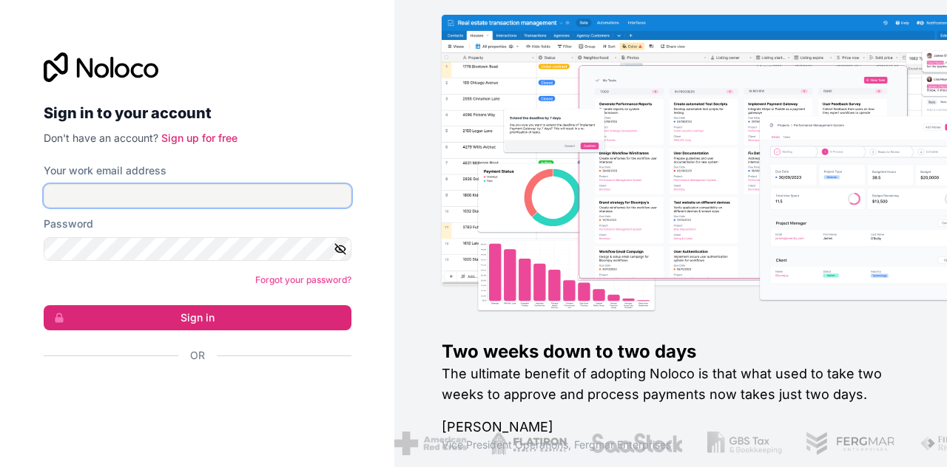
click at [180, 197] on input "Your work email address" at bounding box center [198, 196] width 308 height 24
paste input "[EMAIL_ADDRESS]"
type input "[EMAIL_ADDRESS]"
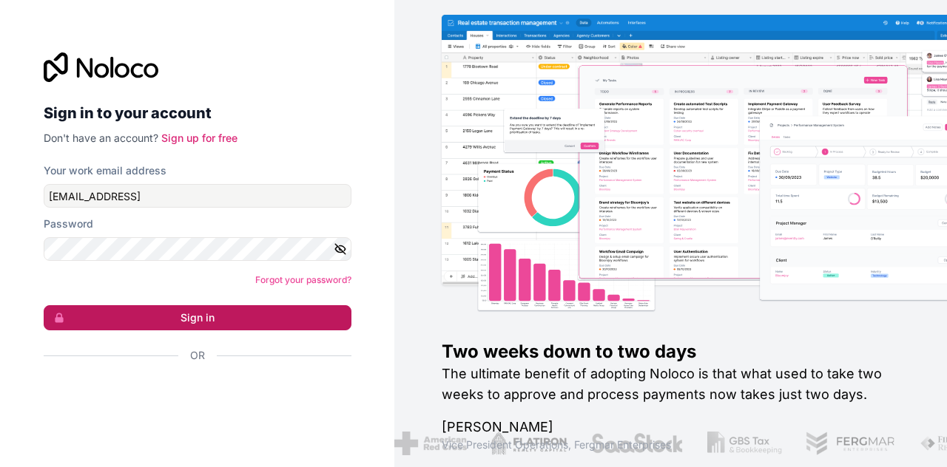
click at [225, 316] on button "Sign in" at bounding box center [198, 317] width 308 height 25
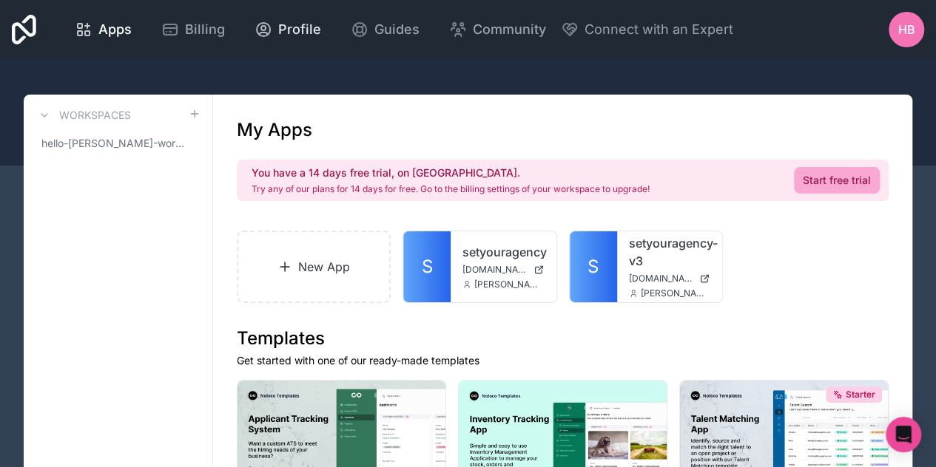
click at [288, 36] on span "Profile" at bounding box center [299, 29] width 43 height 21
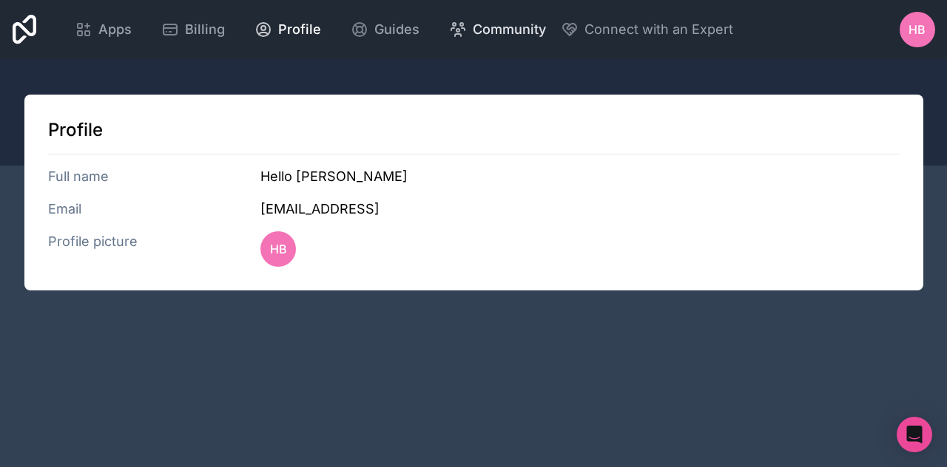
click at [513, 30] on span "Community" at bounding box center [509, 29] width 73 height 21
click at [194, 30] on span "Billing" at bounding box center [205, 29] width 40 height 21
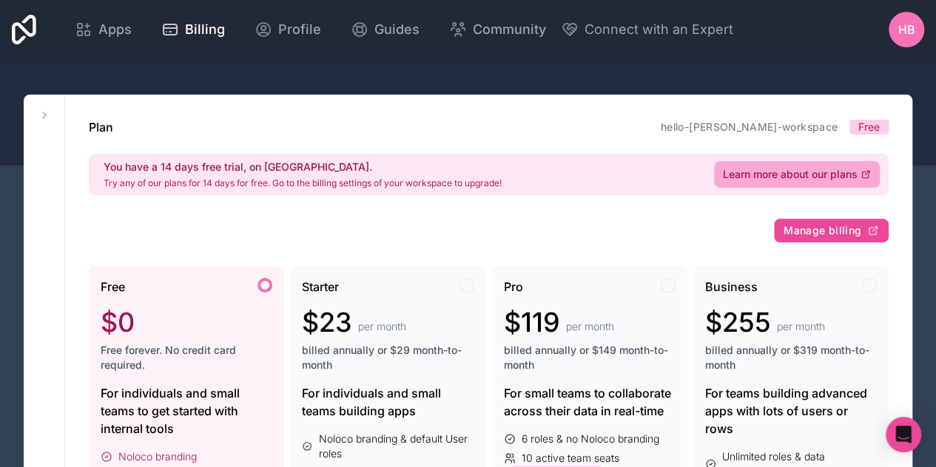
click at [23, 22] on icon at bounding box center [24, 30] width 24 height 30
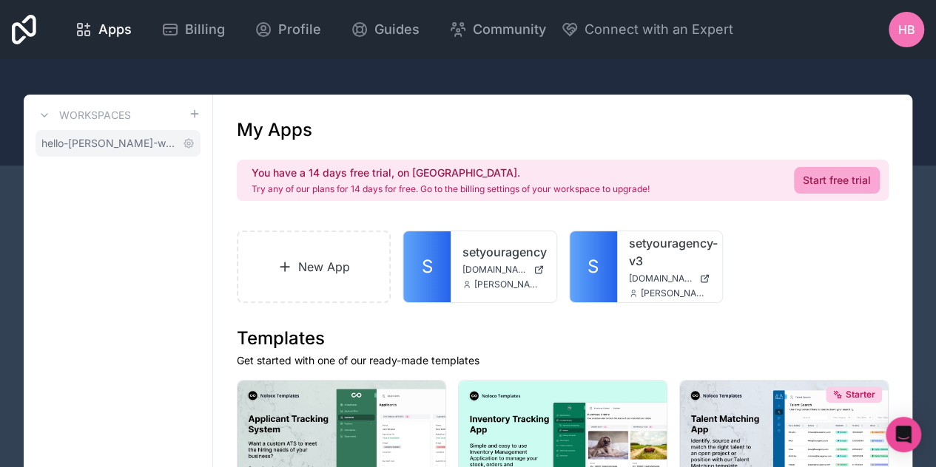
click at [112, 150] on span "hello-[PERSON_NAME]-workspace" at bounding box center [108, 143] width 135 height 15
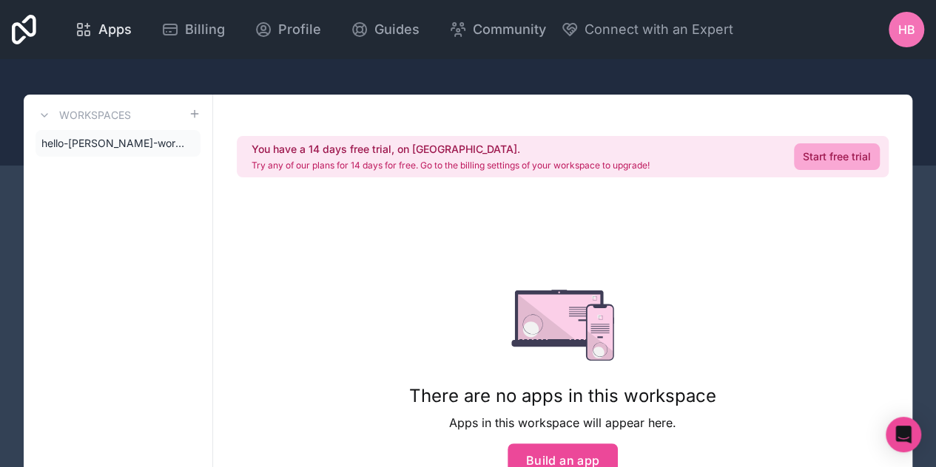
click at [112, 31] on span "Apps" at bounding box center [114, 29] width 33 height 21
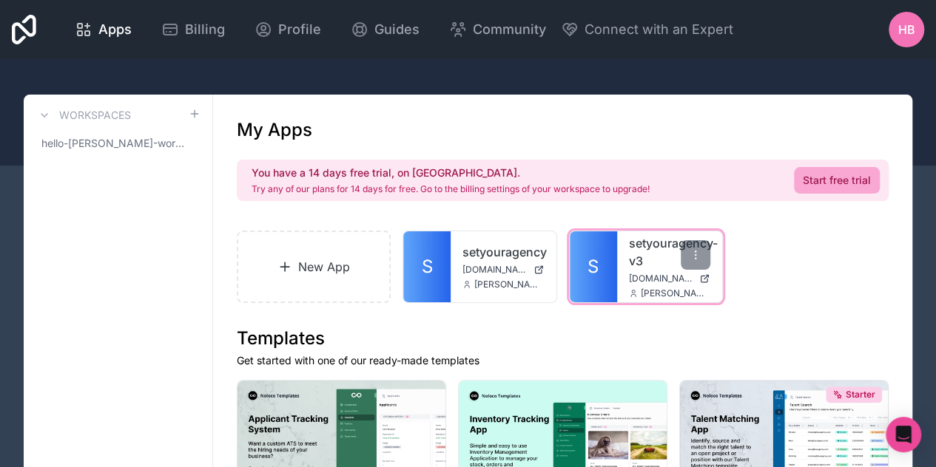
click at [636, 275] on span "[DOMAIN_NAME]" at bounding box center [661, 279] width 65 height 12
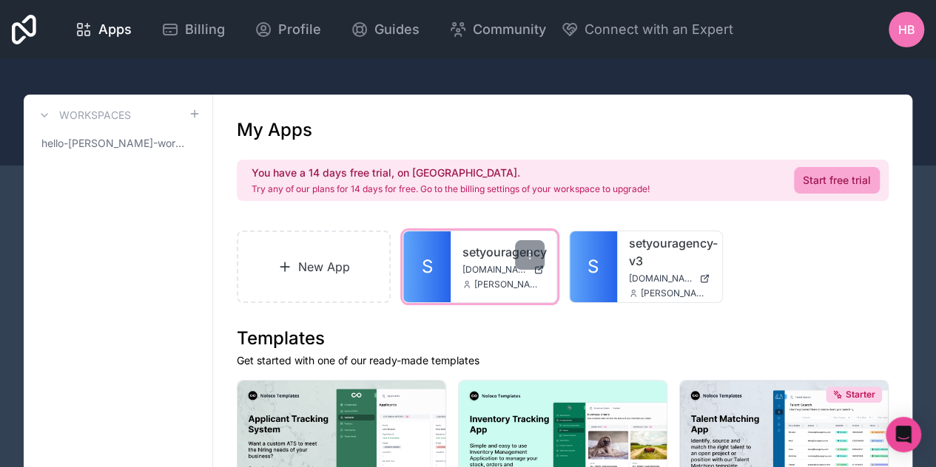
click at [487, 274] on span "[DOMAIN_NAME]" at bounding box center [494, 270] width 65 height 12
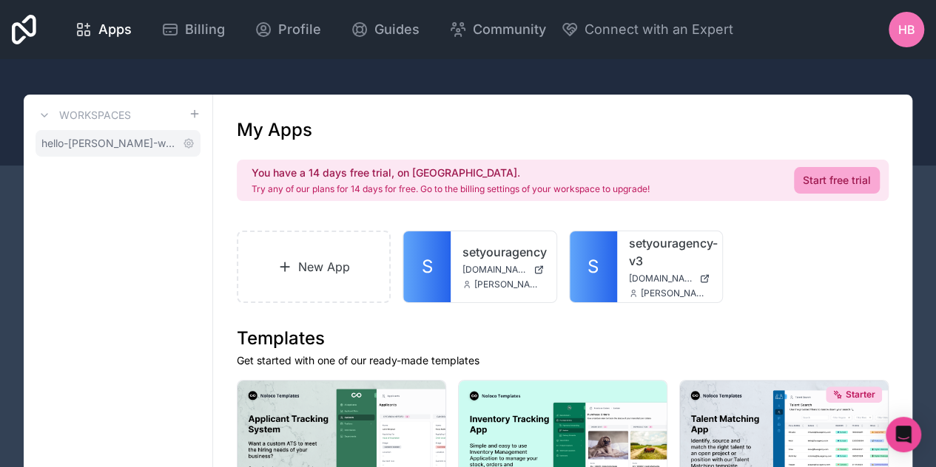
click at [138, 140] on span "hello-[PERSON_NAME]-workspace" at bounding box center [108, 143] width 135 height 15
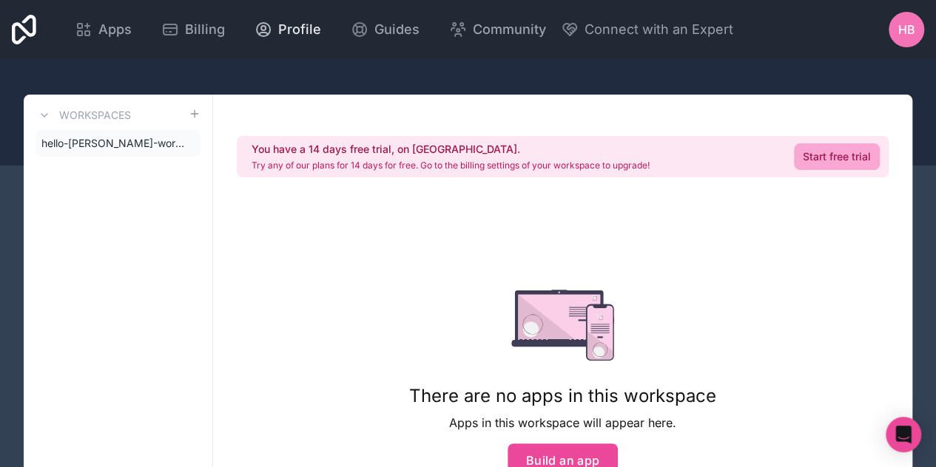
click at [302, 27] on span "Profile" at bounding box center [299, 29] width 43 height 21
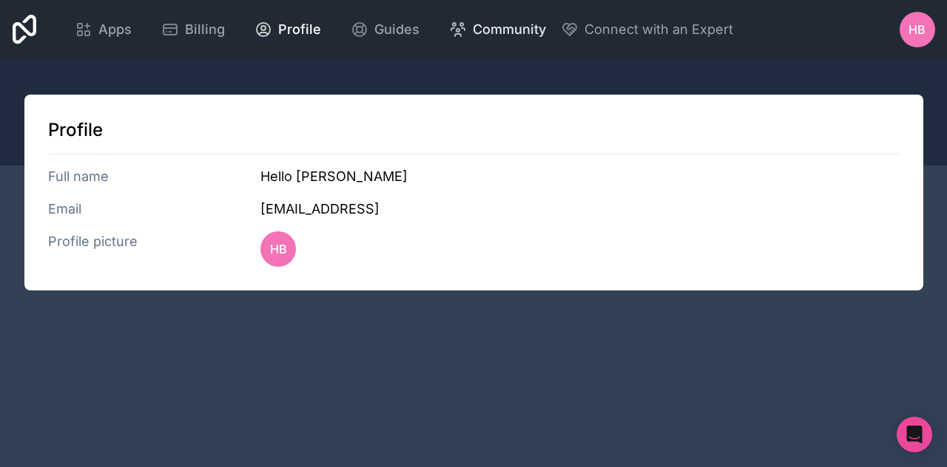
click at [499, 23] on span "Community" at bounding box center [509, 29] width 73 height 21
drag, startPoint x: 37, startPoint y: 31, endPoint x: 28, endPoint y: 27, distance: 9.6
click at [28, 27] on div "Apps Billing Profile Guides Community Connect with an Expert HB Billing Profile…" at bounding box center [474, 29] width 946 height 59
click at [28, 27] on icon at bounding box center [25, 30] width 24 height 30
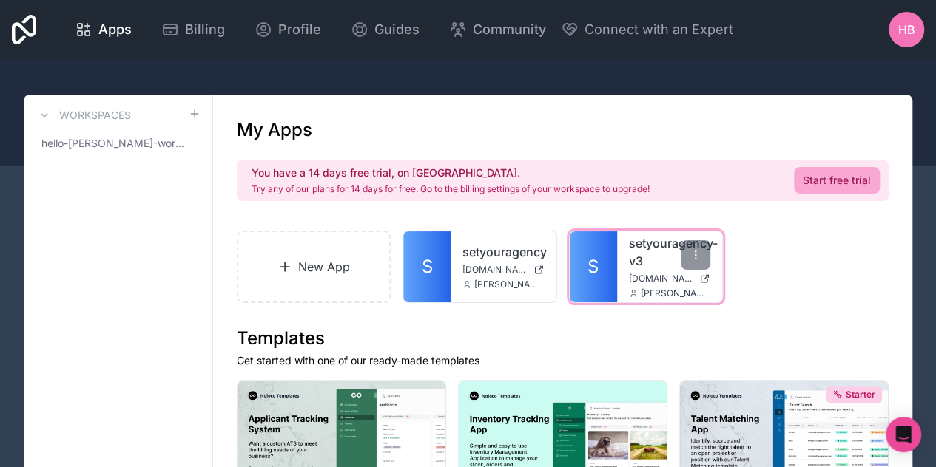
click at [621, 280] on div "setyouragency-v3 [DOMAIN_NAME] [PERSON_NAME][EMAIL_ADDRESS][DOMAIN_NAME]" at bounding box center [669, 266] width 105 height 71
click at [658, 273] on span "[DOMAIN_NAME]" at bounding box center [661, 279] width 65 height 12
click at [97, 117] on h3 "Workspaces" at bounding box center [95, 115] width 72 height 15
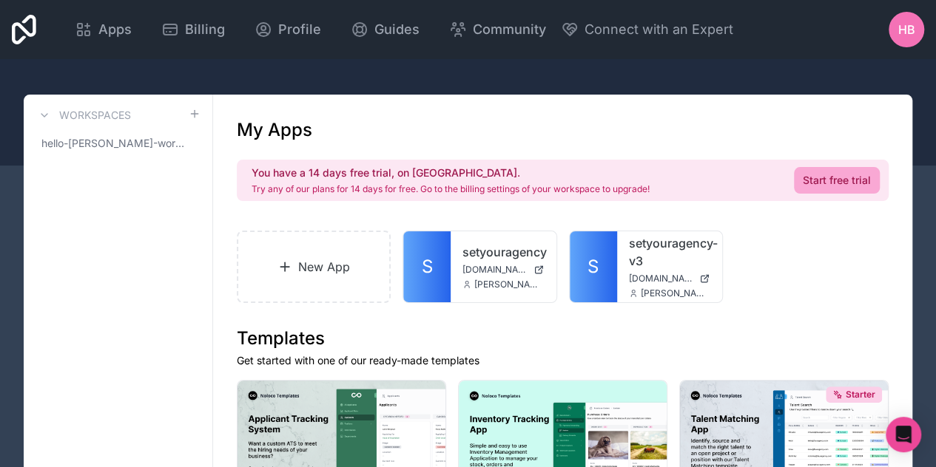
click at [719, 53] on div "Apps Billing Profile Guides Community Connect with an Expert HB Billing Profile…" at bounding box center [468, 29] width 936 height 59
click at [898, 14] on div "HB" at bounding box center [906, 30] width 36 height 36
click at [675, 55] on div "Apps Billing Profile Guides Community Connect with an Expert HB Billing Profile…" at bounding box center [468, 29] width 936 height 59
click at [643, 279] on span "[DOMAIN_NAME]" at bounding box center [661, 279] width 65 height 12
click at [126, 141] on span "hello-[PERSON_NAME]-workspace" at bounding box center [108, 143] width 135 height 15
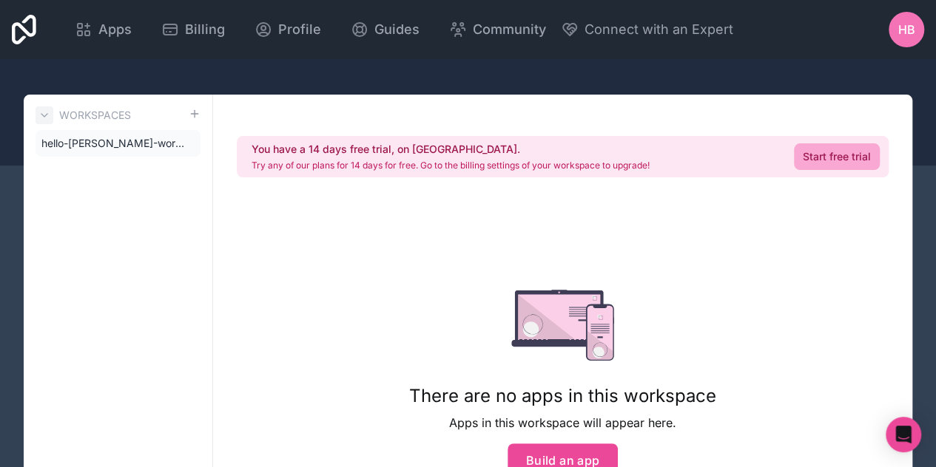
click at [39, 112] on icon at bounding box center [44, 115] width 12 height 12
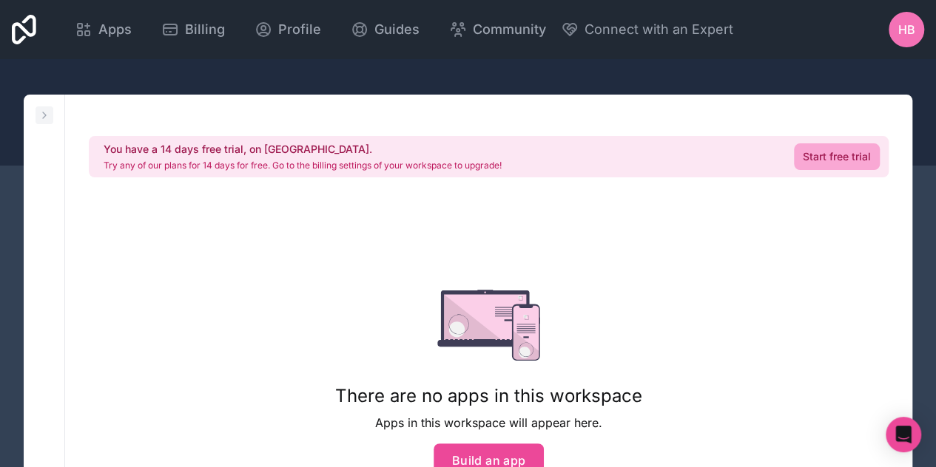
click at [44, 119] on icon at bounding box center [44, 115] width 12 height 12
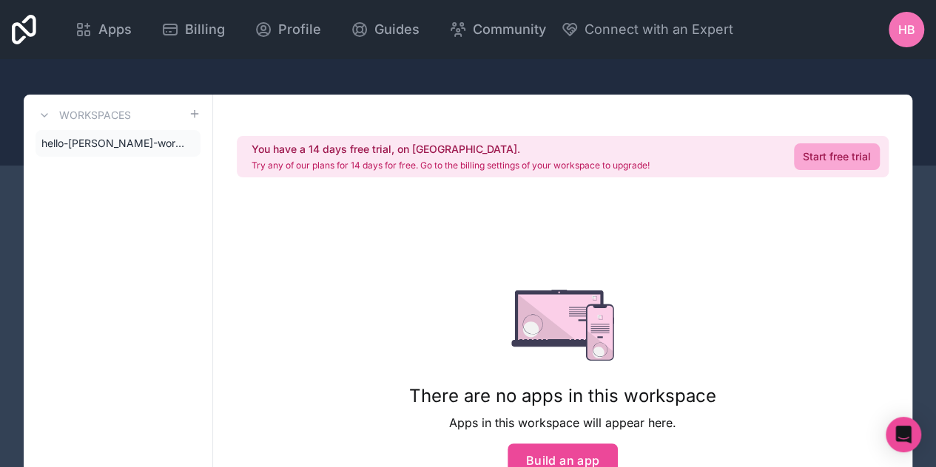
click at [23, 40] on icon at bounding box center [24, 30] width 24 height 30
